Goal: Task Accomplishment & Management: Manage account settings

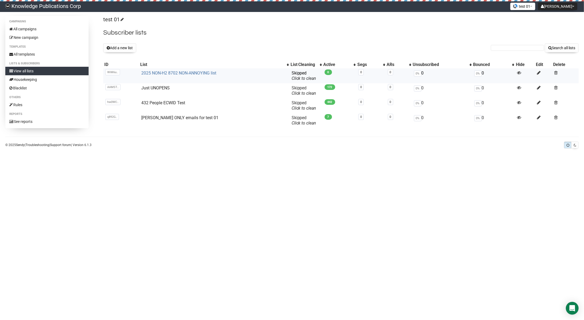
click at [173, 73] on link "2025 NON-H2 8702 NON-ANNOYING list" at bounding box center [178, 72] width 75 height 5
click at [557, 72] on span at bounding box center [555, 72] width 3 height 5
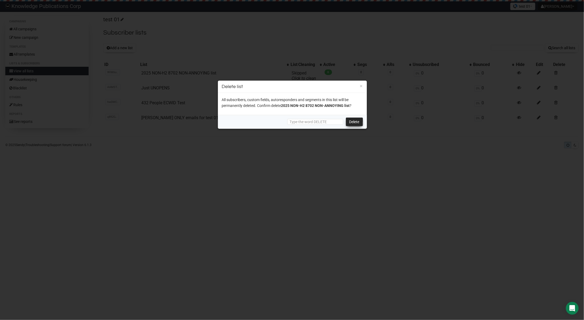
click at [353, 122] on link "Delete" at bounding box center [354, 122] width 17 height 9
click at [321, 120] on input "text" at bounding box center [315, 122] width 56 height 6
type input "DELETE"
click at [359, 121] on link "Delete" at bounding box center [354, 122] width 17 height 9
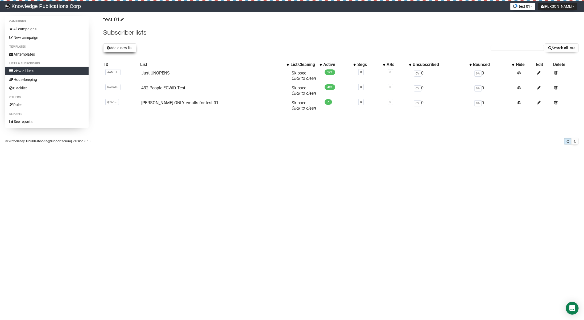
click at [122, 47] on button "Add a new list" at bounding box center [119, 47] width 33 height 9
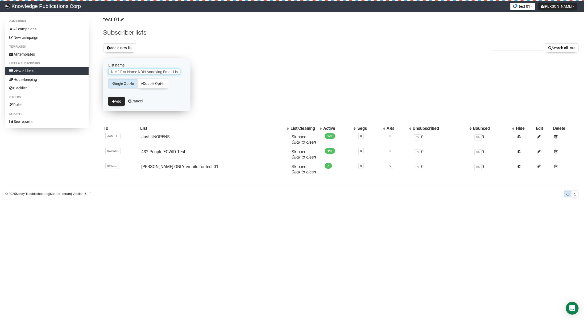
scroll to position [0, 16]
type input "8651 NON-H2 Fist Name NON Annoying Email List"
click at [120, 101] on button "Add" at bounding box center [116, 101] width 16 height 9
